Goal: Task Accomplishment & Management: Use online tool/utility

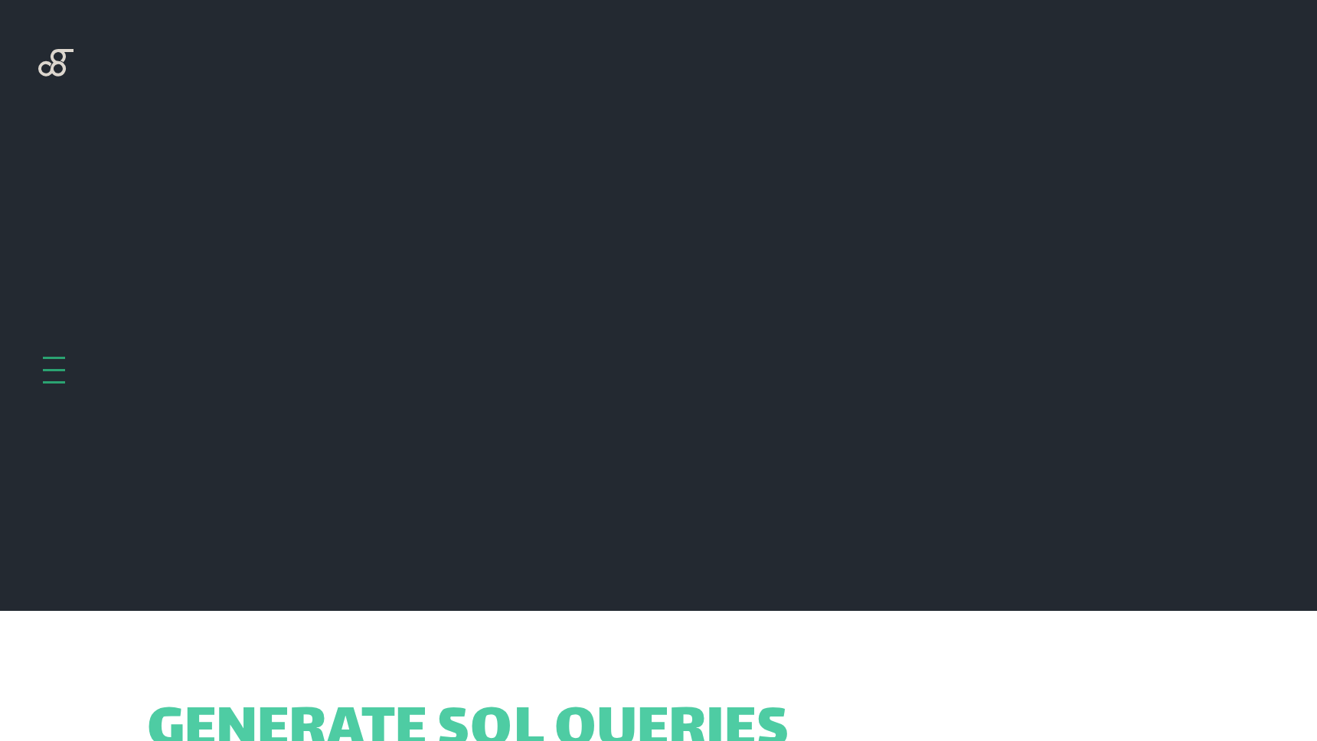
scroll to position [611, 0]
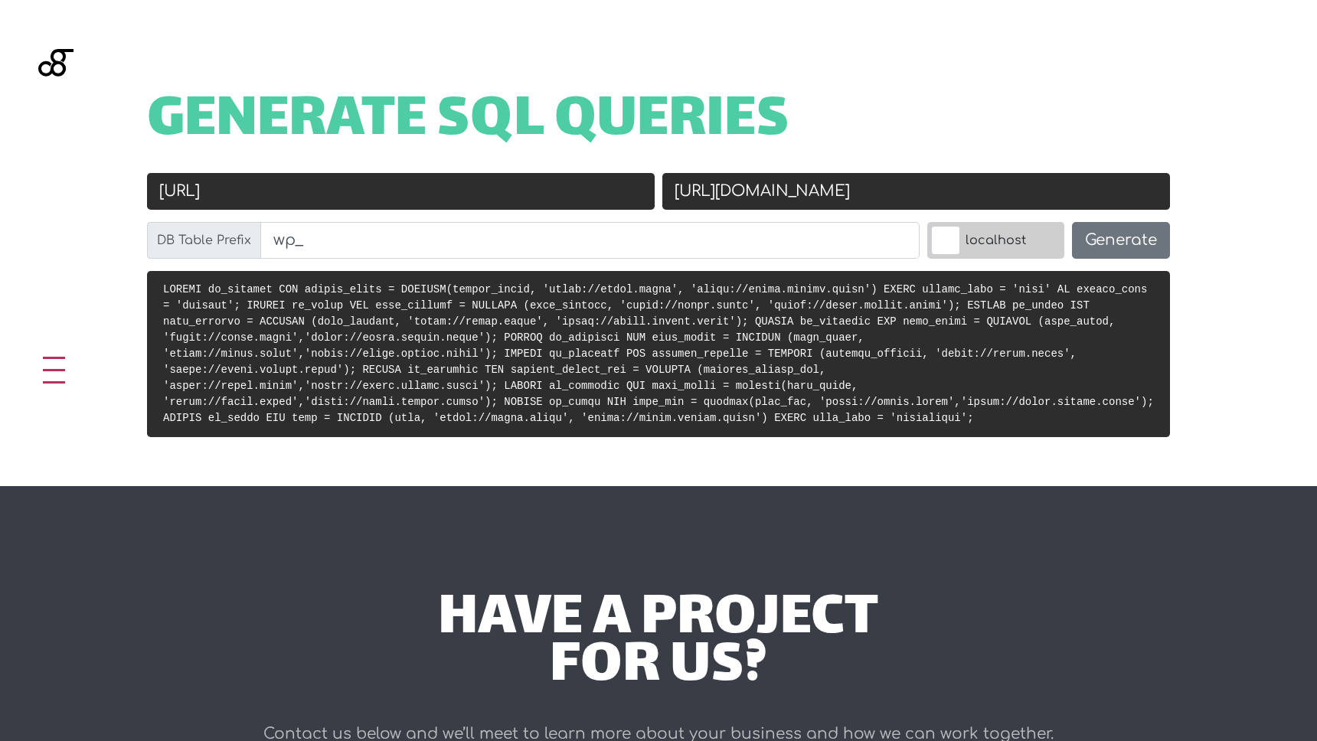
click at [463, 208] on input "[URL]" at bounding box center [401, 191] width 508 height 37
paste input "-impact-report.local/"
type input "[URL]"
click at [886, 199] on input "[URL][DOMAIN_NAME]" at bounding box center [916, 191] width 508 height 37
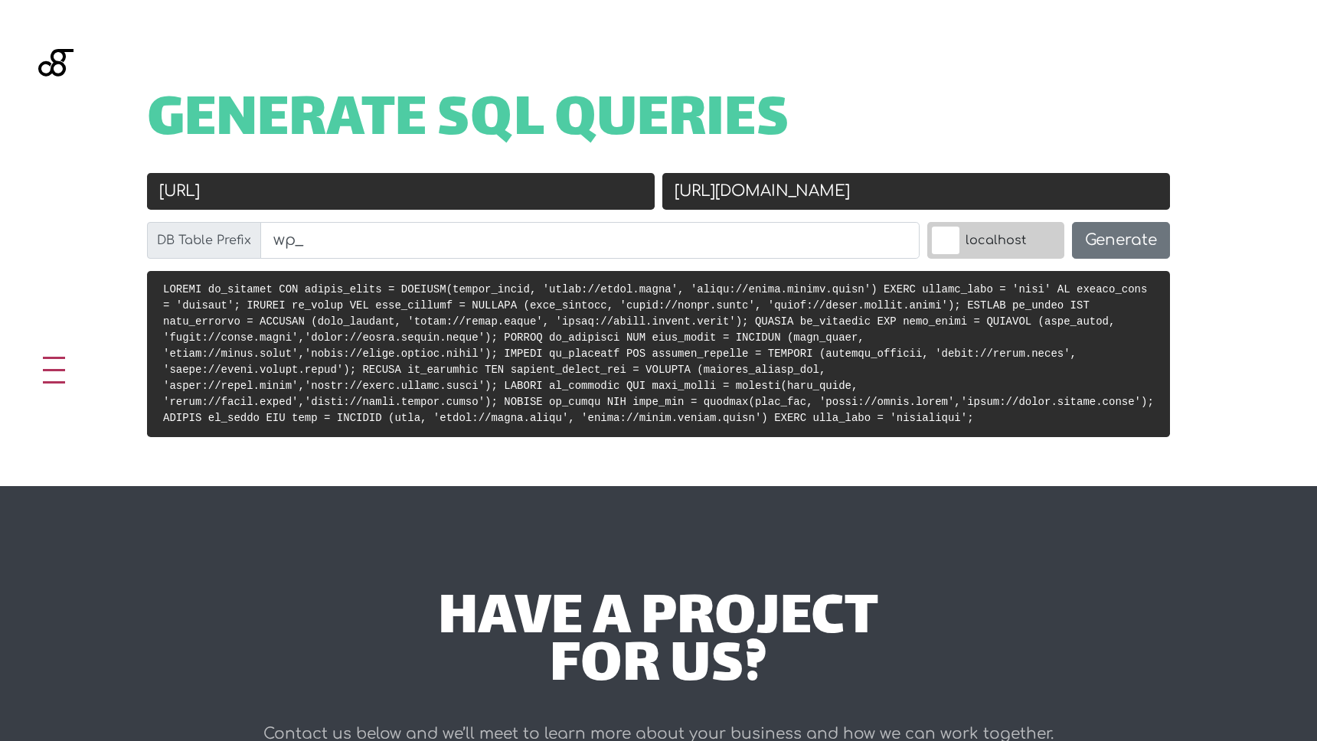
paste input "[DOMAIN_NAME]/"
type input "[URL][DOMAIN_NAME]"
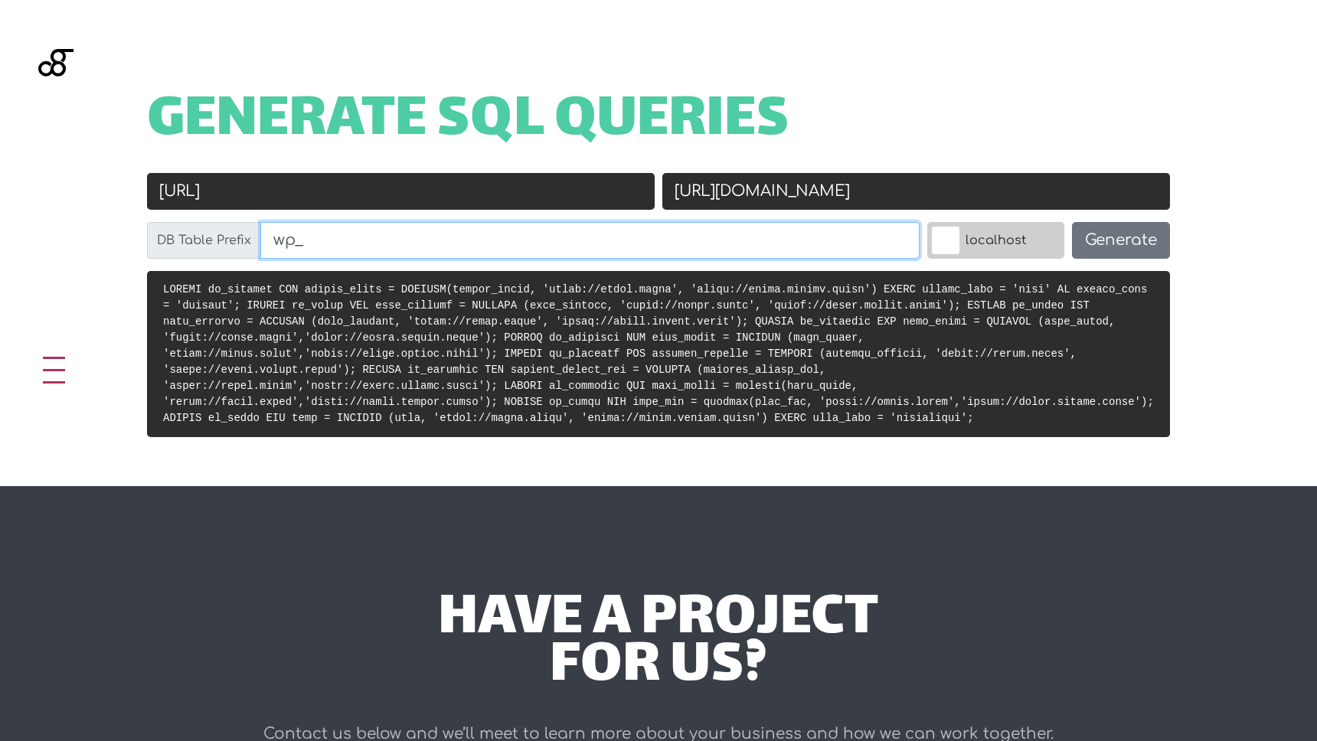
click at [420, 239] on input "wp_" at bounding box center [589, 240] width 659 height 37
paste input "kse97bd4hm_"
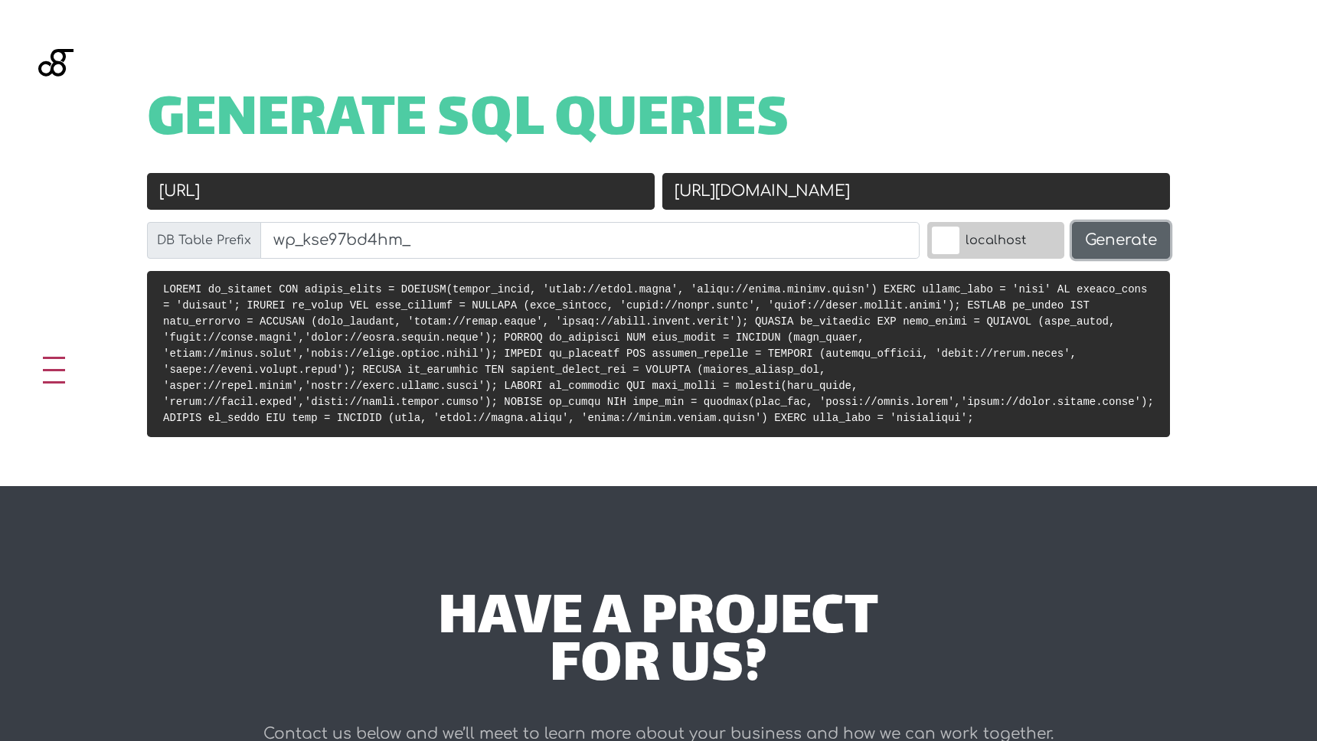
type input "wp_kse97bd4hm_"
click at [1105, 235] on button "Generate" at bounding box center [1121, 240] width 98 height 37
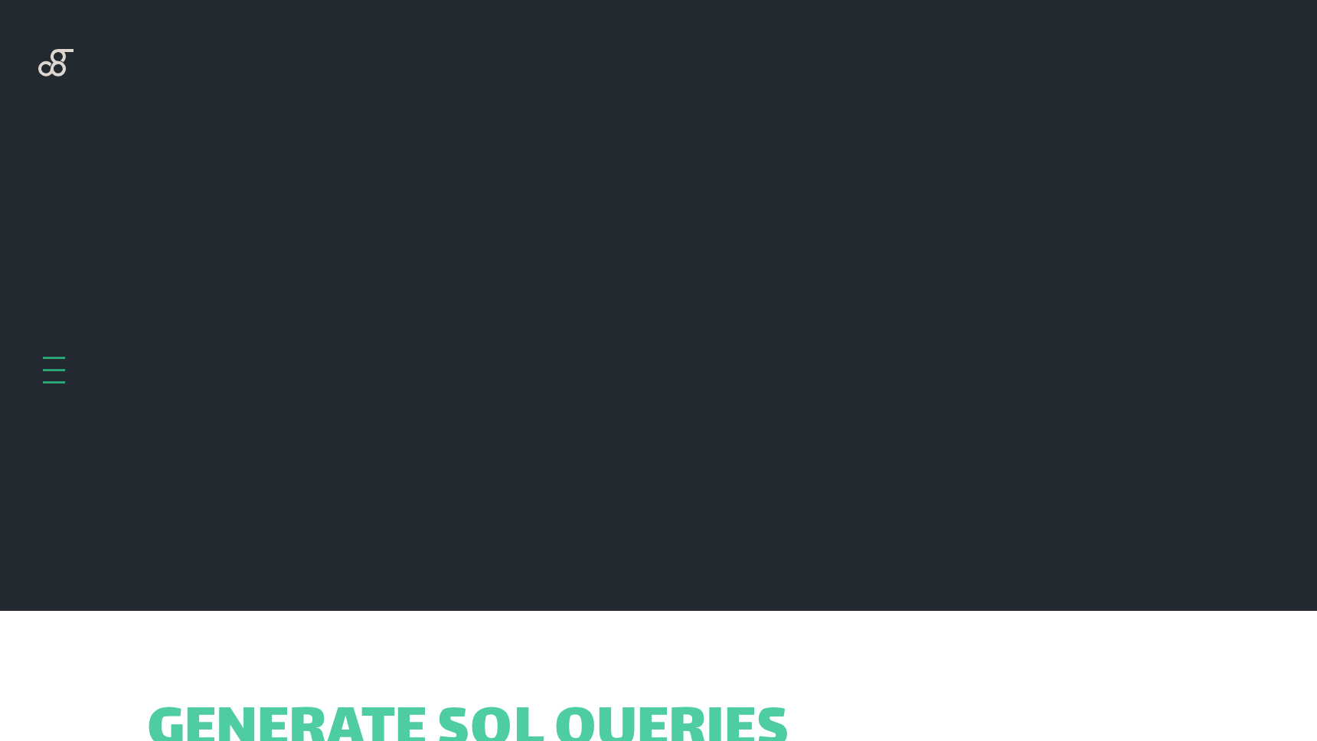
scroll to position [611, 0]
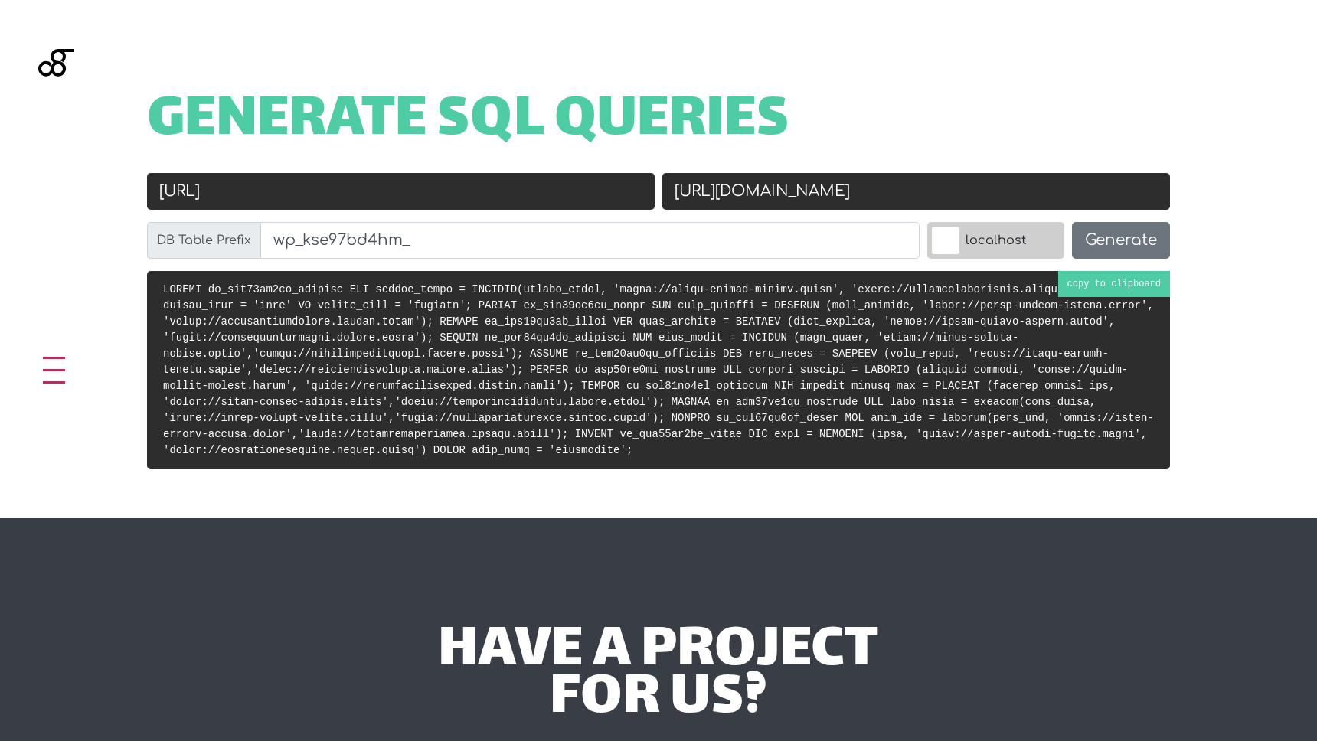
click at [928, 343] on pre at bounding box center [658, 370] width 1023 height 198
